Goal: Task Accomplishment & Management: Manage account settings

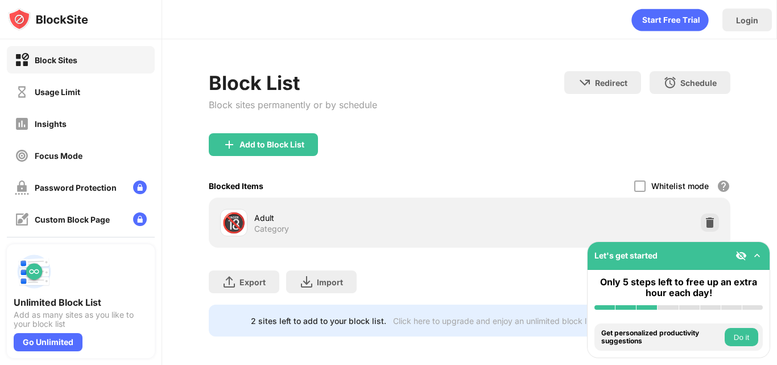
click at [83, 76] on div "Block Sites Usage Limit Insights Focus Mode Password Protection Custom Block Pa…" at bounding box center [81, 171] width 162 height 264
click at [81, 89] on div "Usage Limit" at bounding box center [81, 91] width 148 height 27
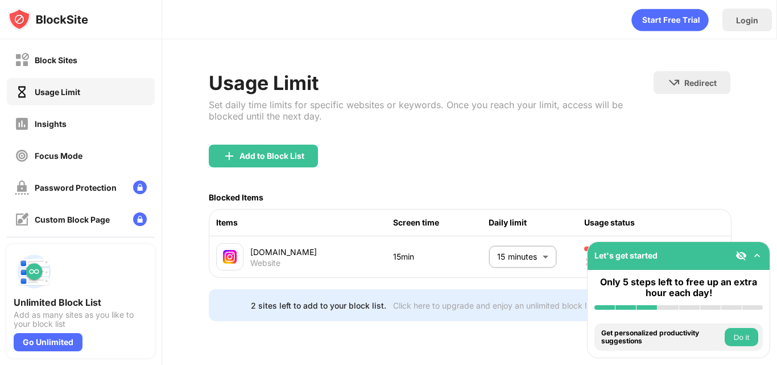
click at [533, 258] on body "Block Sites Usage Limit Insights Focus Mode Password Protection Custom Block Pa…" at bounding box center [388, 182] width 777 height 365
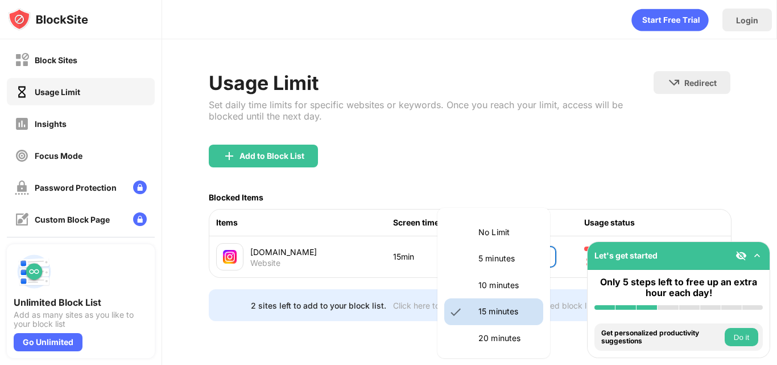
click at [487, 286] on p "10 minutes" at bounding box center [508, 285] width 58 height 13
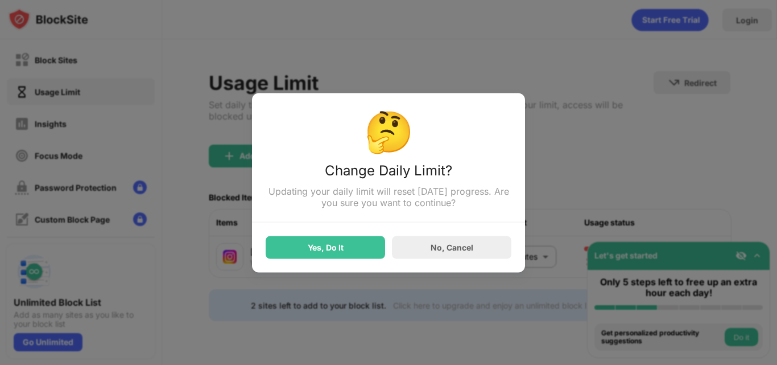
click at [315, 239] on div "Yes, Do It" at bounding box center [325, 247] width 119 height 23
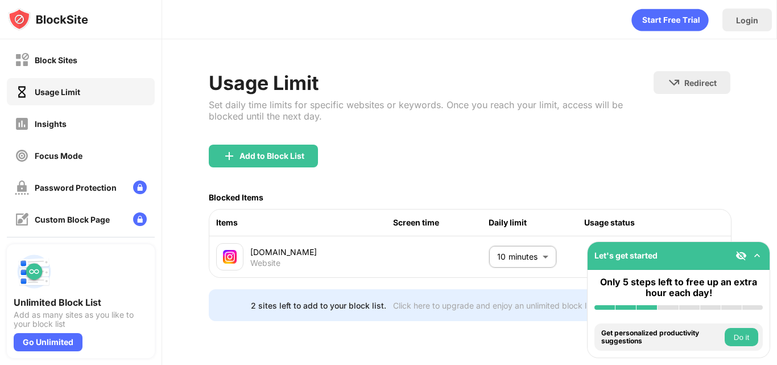
click at [531, 257] on body "Block Sites Usage Limit Insights Focus Mode Password Protection Custom Block Pa…" at bounding box center [388, 182] width 777 height 365
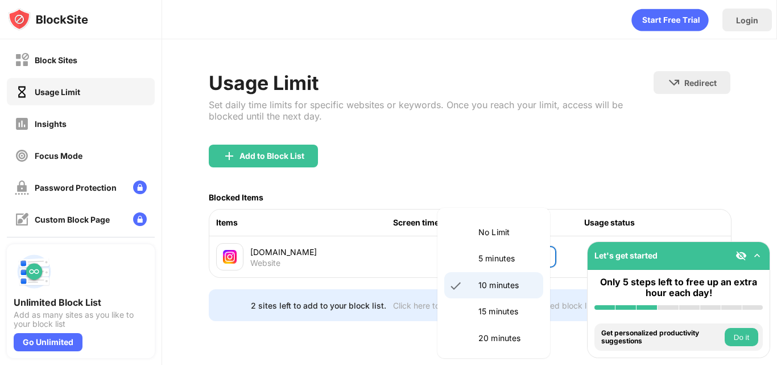
click at [487, 303] on li "15 minutes" at bounding box center [493, 311] width 99 height 26
type input "**"
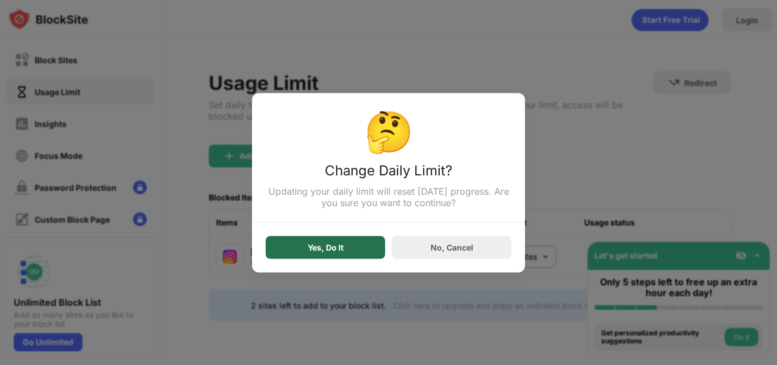
click at [353, 242] on div "Yes, Do It" at bounding box center [325, 247] width 119 height 23
